Goal: Find specific page/section: Find specific page/section

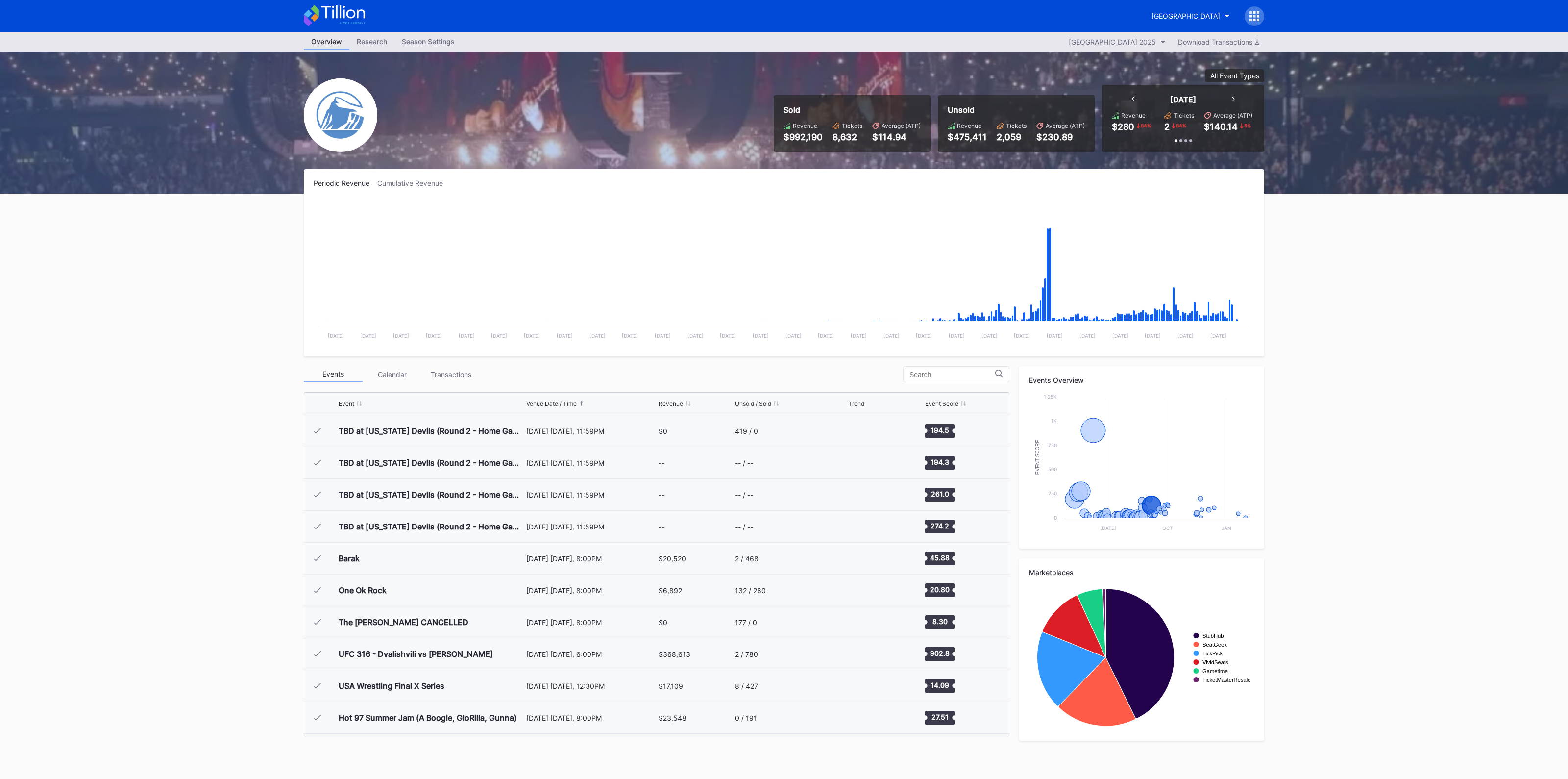
scroll to position [1147, 0]
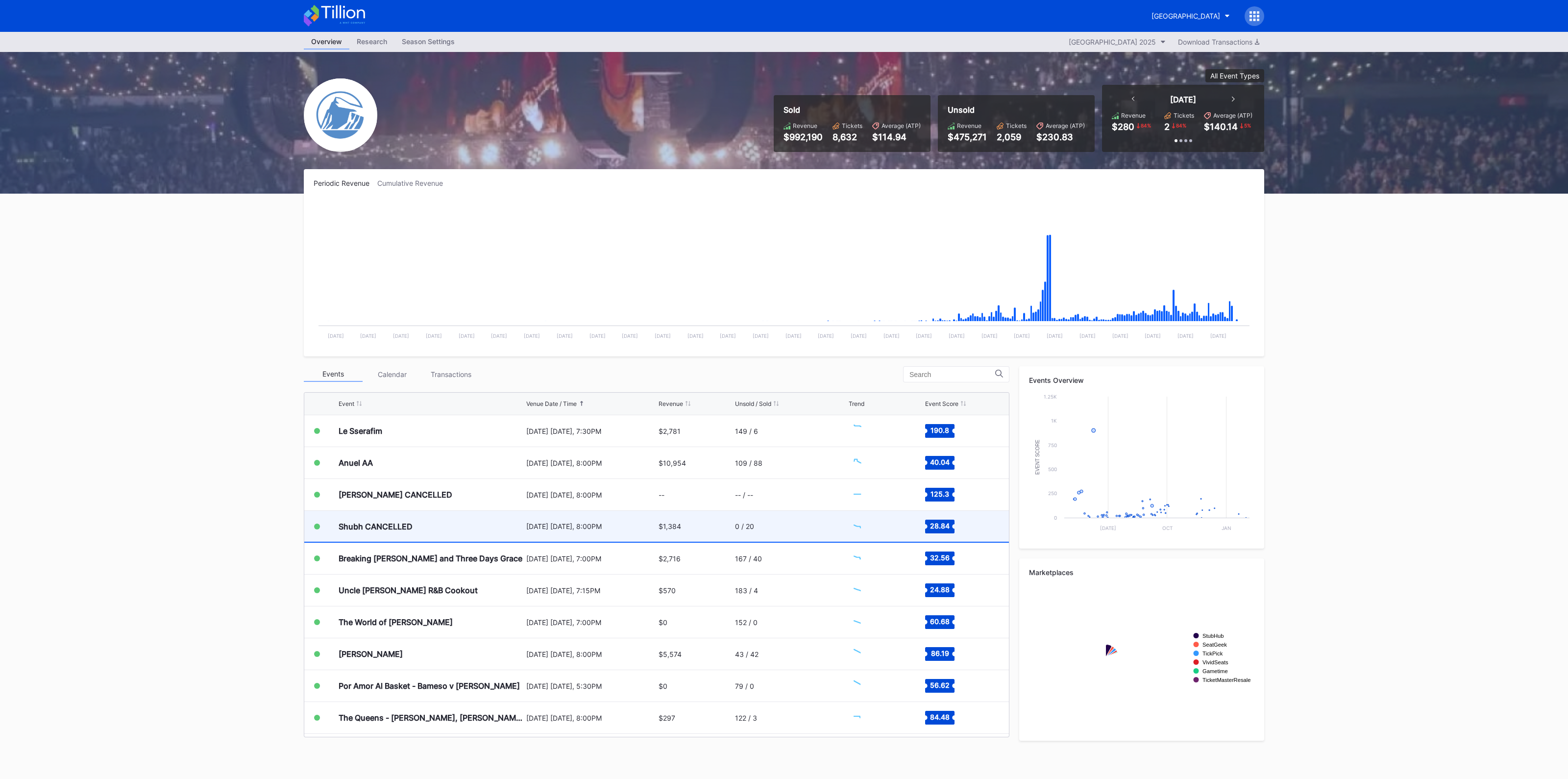
scroll to position [1147, 0]
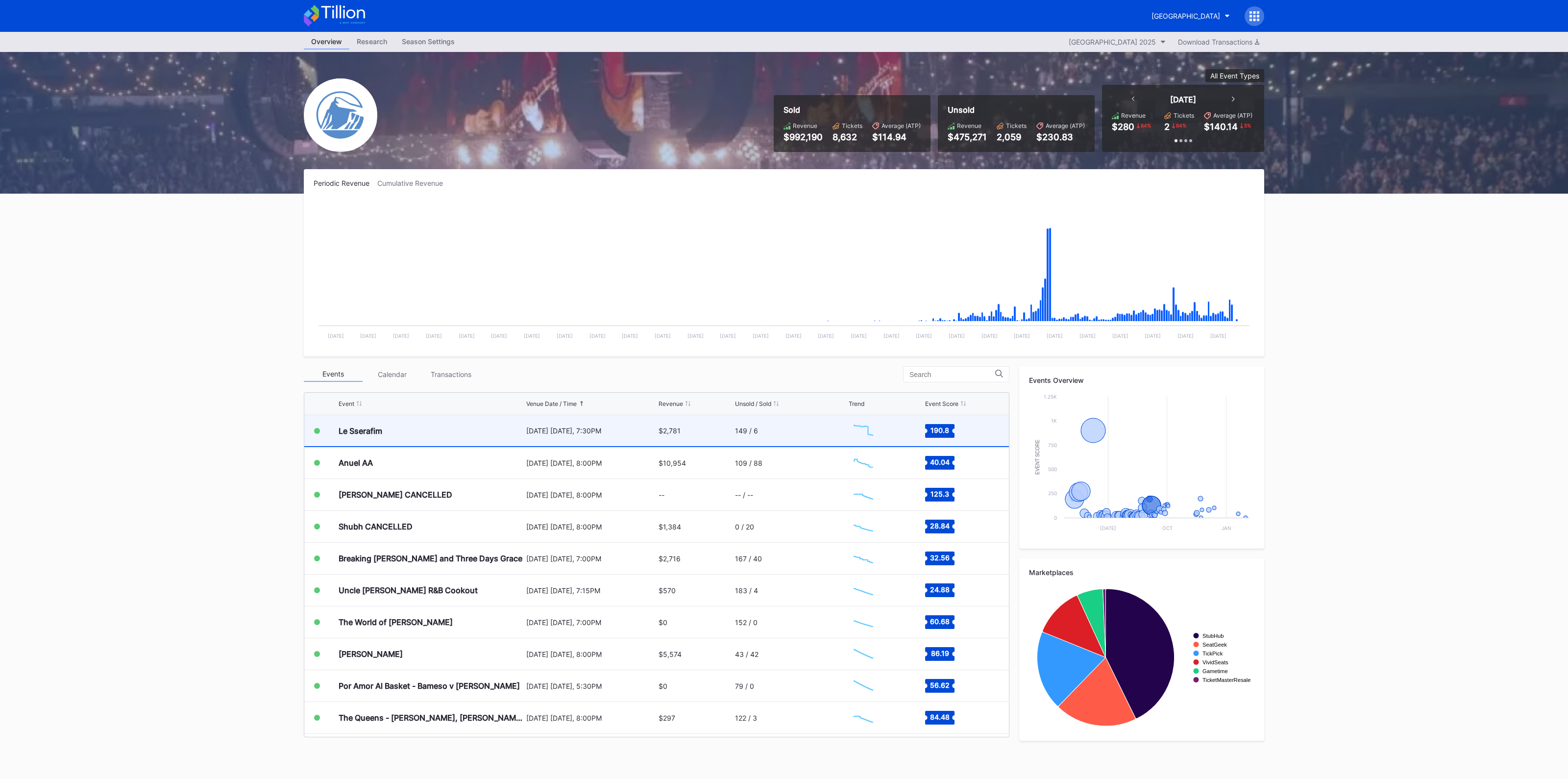
click at [646, 436] on div "[DATE] [DATE], 7:30PM" at bounding box center [591, 431] width 130 height 31
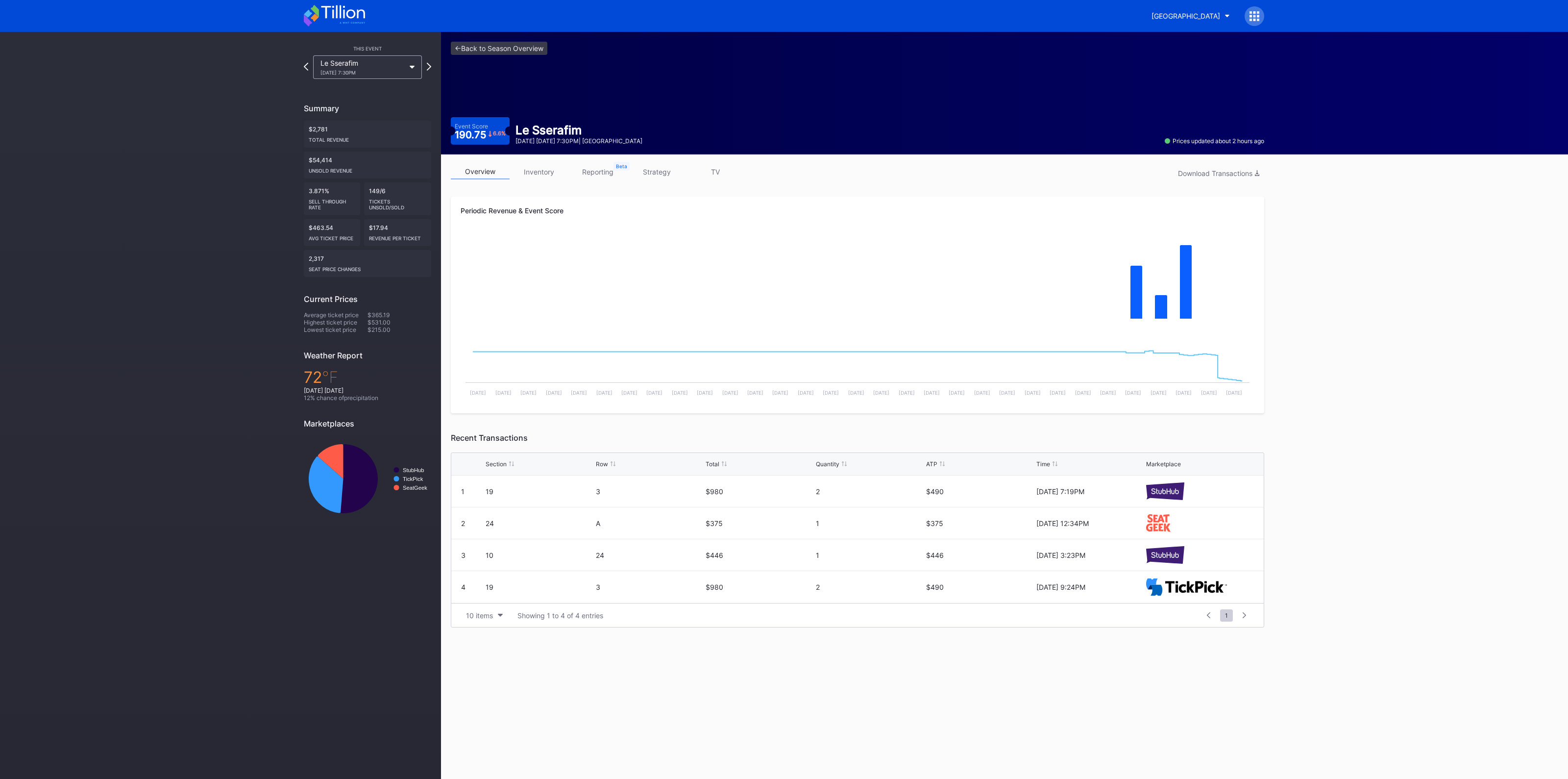
click at [554, 172] on link "inventory" at bounding box center [539, 172] width 59 height 15
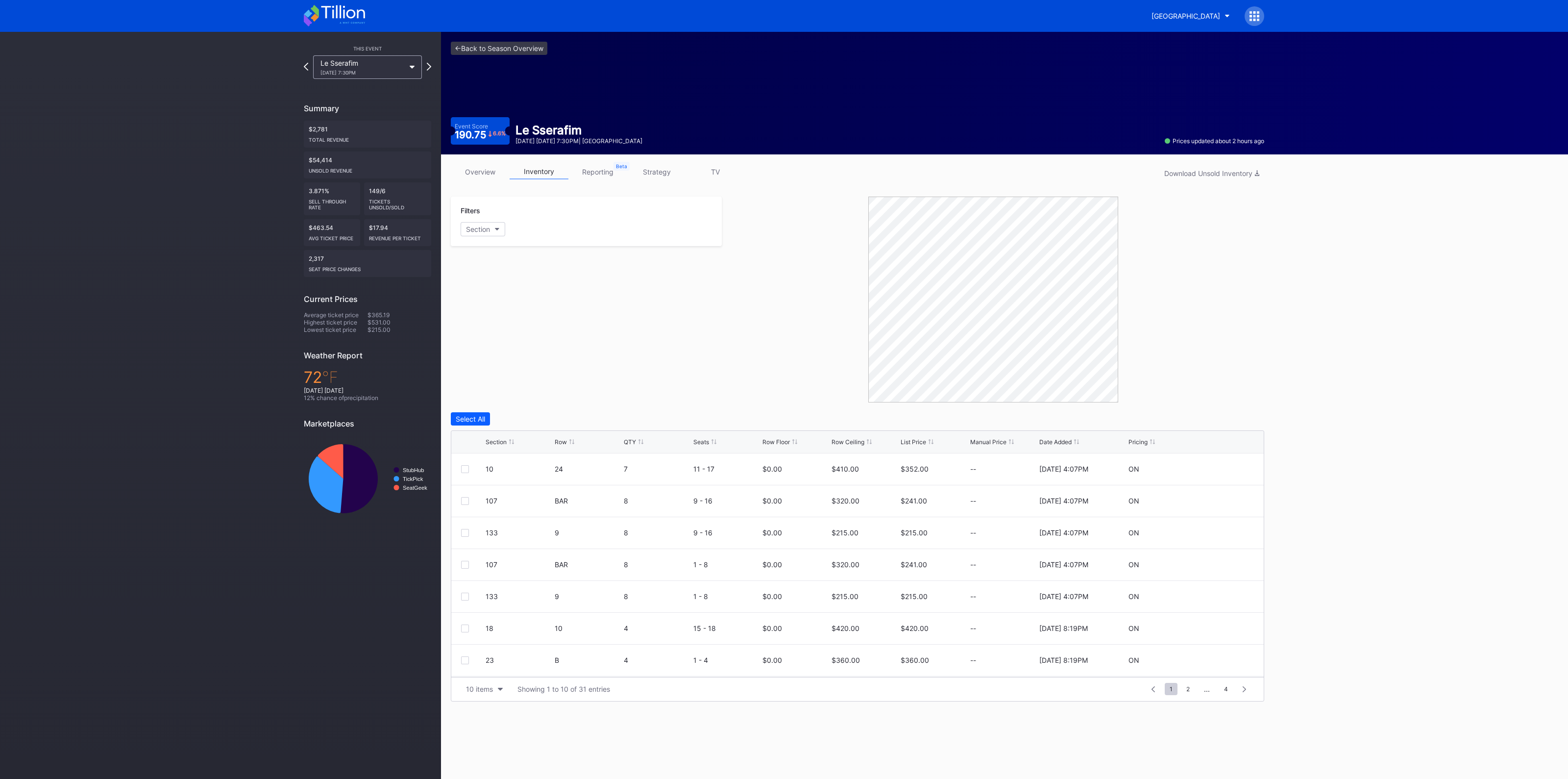
click at [475, 170] on link "overview" at bounding box center [480, 172] width 59 height 15
